Goal: Information Seeking & Learning: Learn about a topic

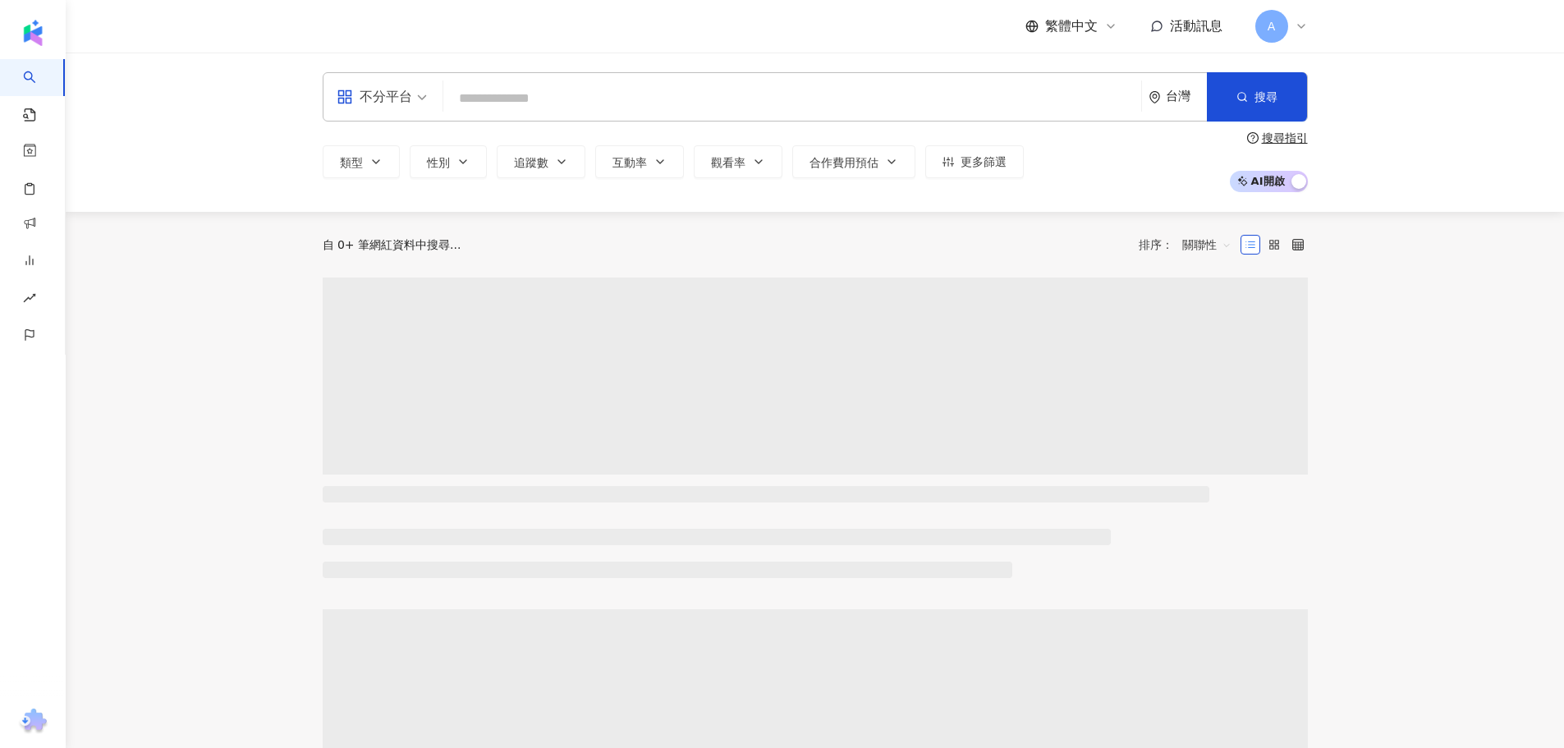
drag, startPoint x: 0, startPoint y: 0, endPoint x: 558, endPoint y: 94, distance: 566.2
click at [558, 94] on input "search" at bounding box center [792, 98] width 685 height 31
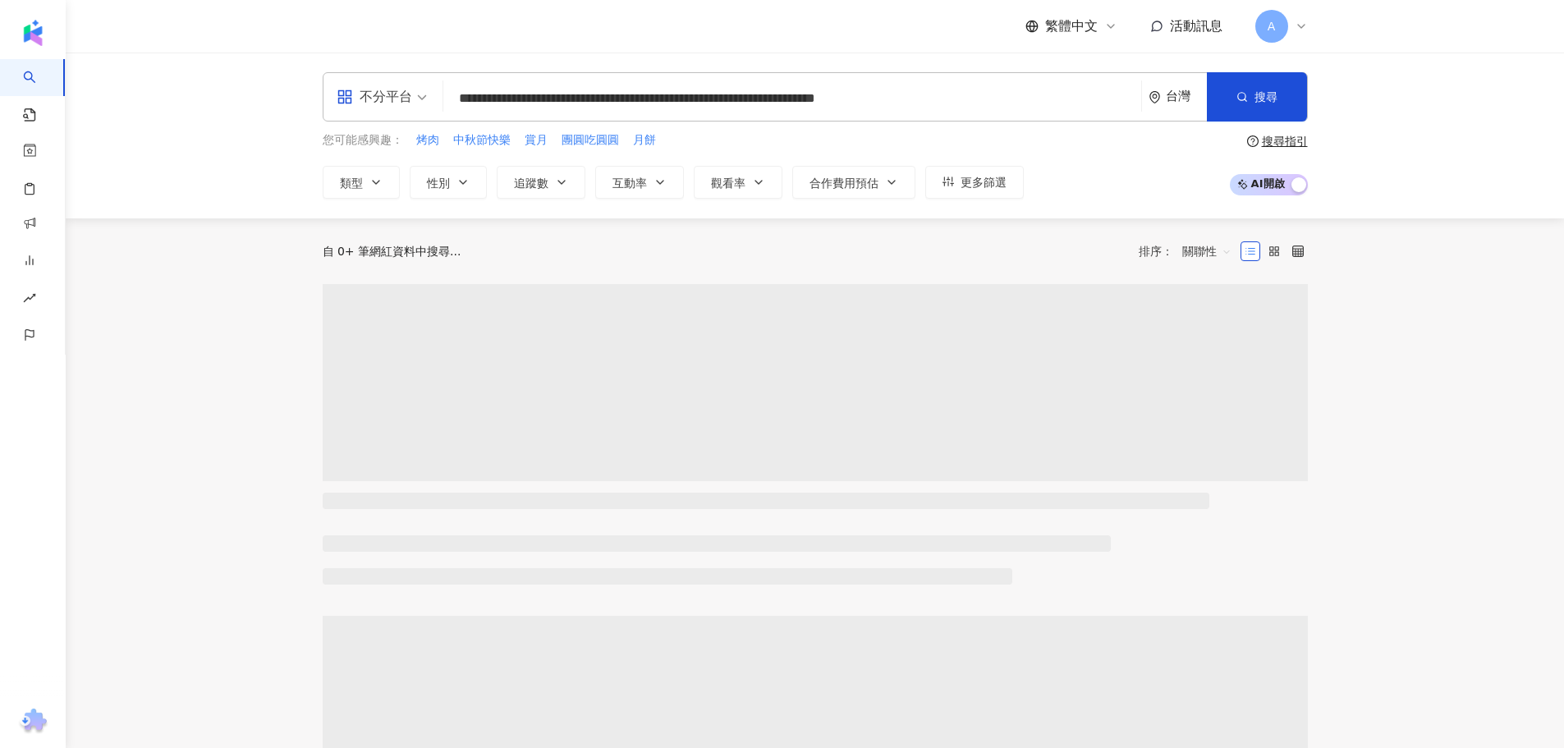
type input "**********"
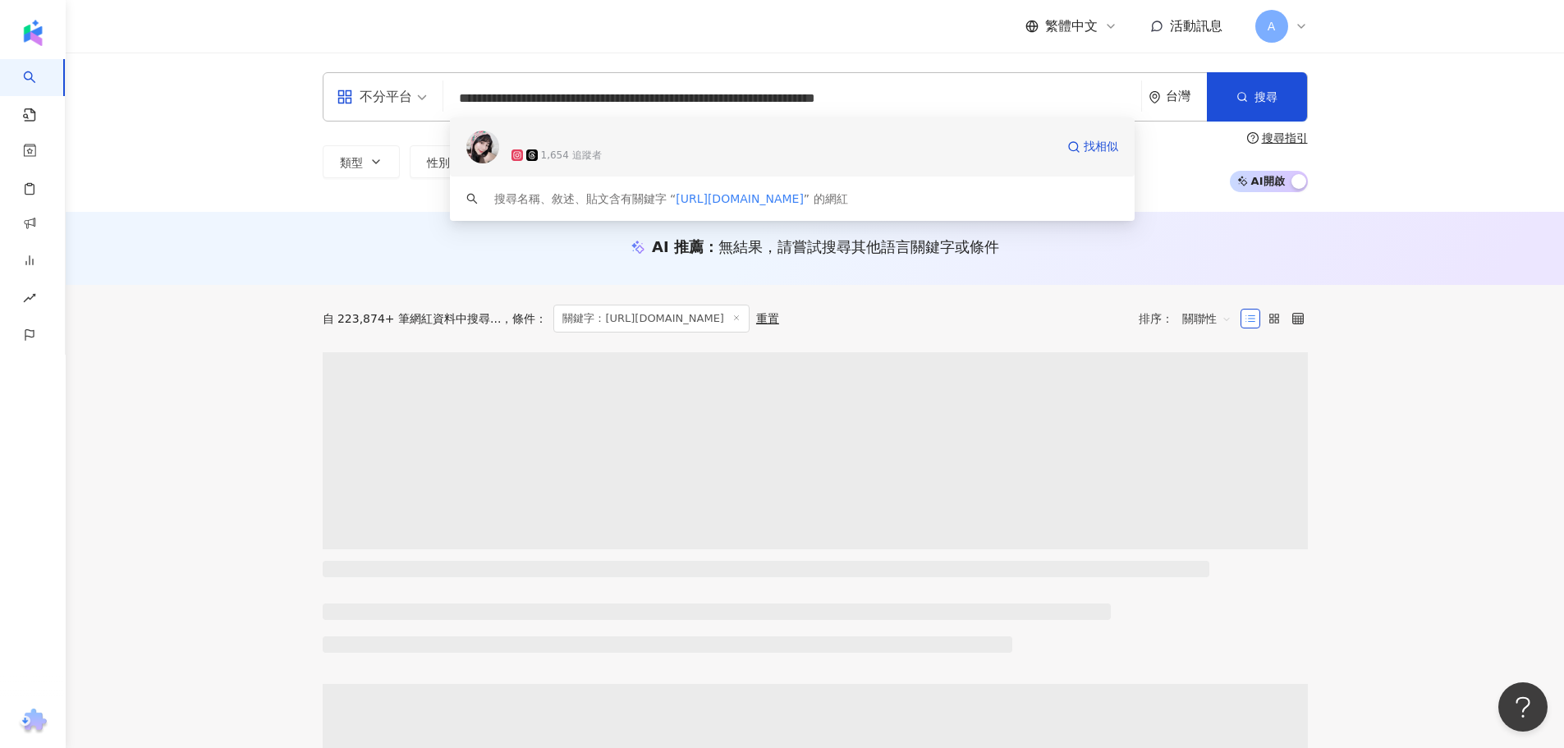
click at [565, 162] on div "1,654 追蹤者" at bounding box center [571, 156] width 61 height 14
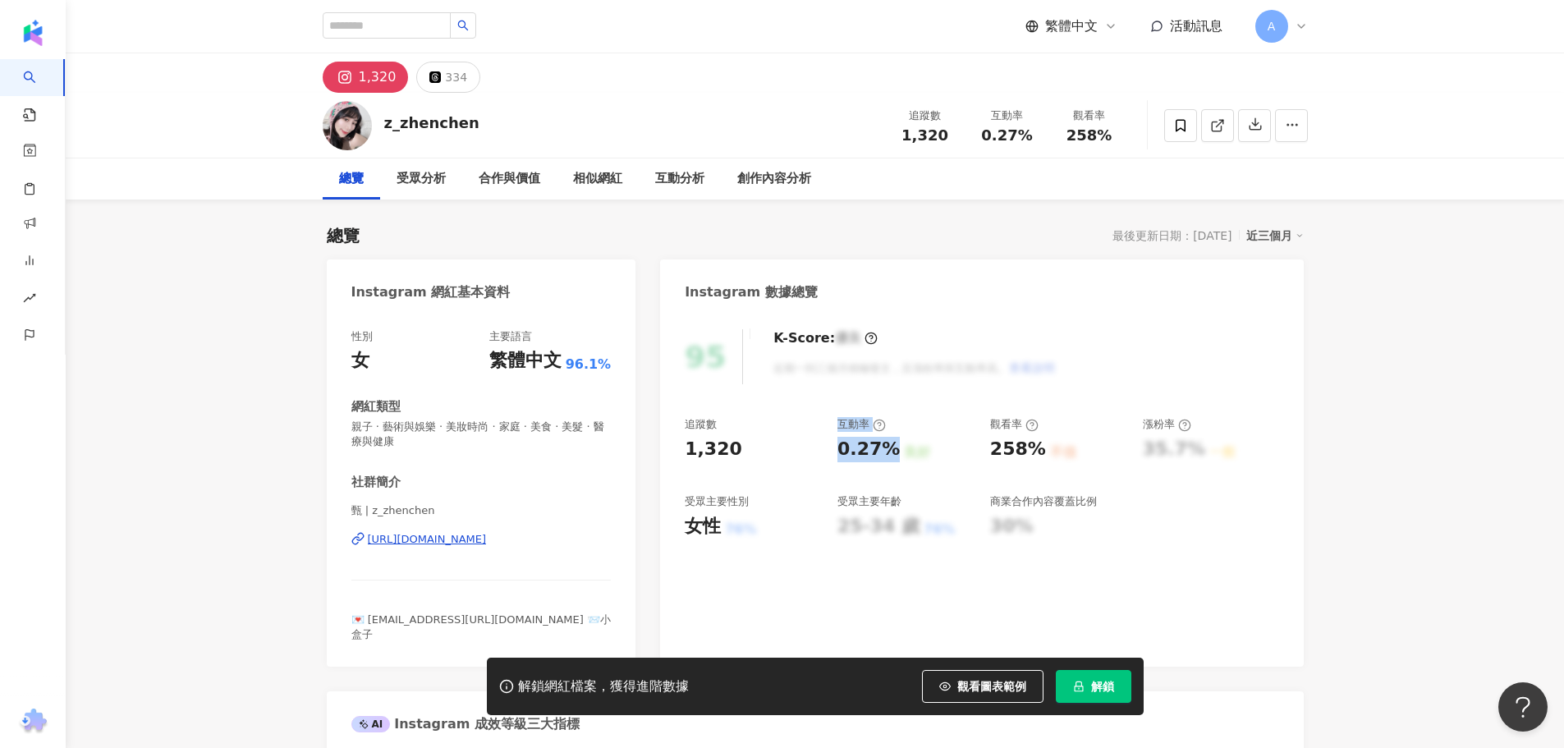
drag, startPoint x: 847, startPoint y: 452, endPoint x: 891, endPoint y: 452, distance: 44.3
click at [891, 452] on div "追蹤數 1,320 互動率 0.27% 良好 觀看率 258% 不佳 漲粉率 35.7% 一般 受眾主要性別 女性 76% 受眾主要年齡 25-34 歲 76…" at bounding box center [982, 478] width 594 height 122
drag, startPoint x: 1373, startPoint y: 450, endPoint x: 1244, endPoint y: 570, distance: 176.0
